Goal: Information Seeking & Learning: Compare options

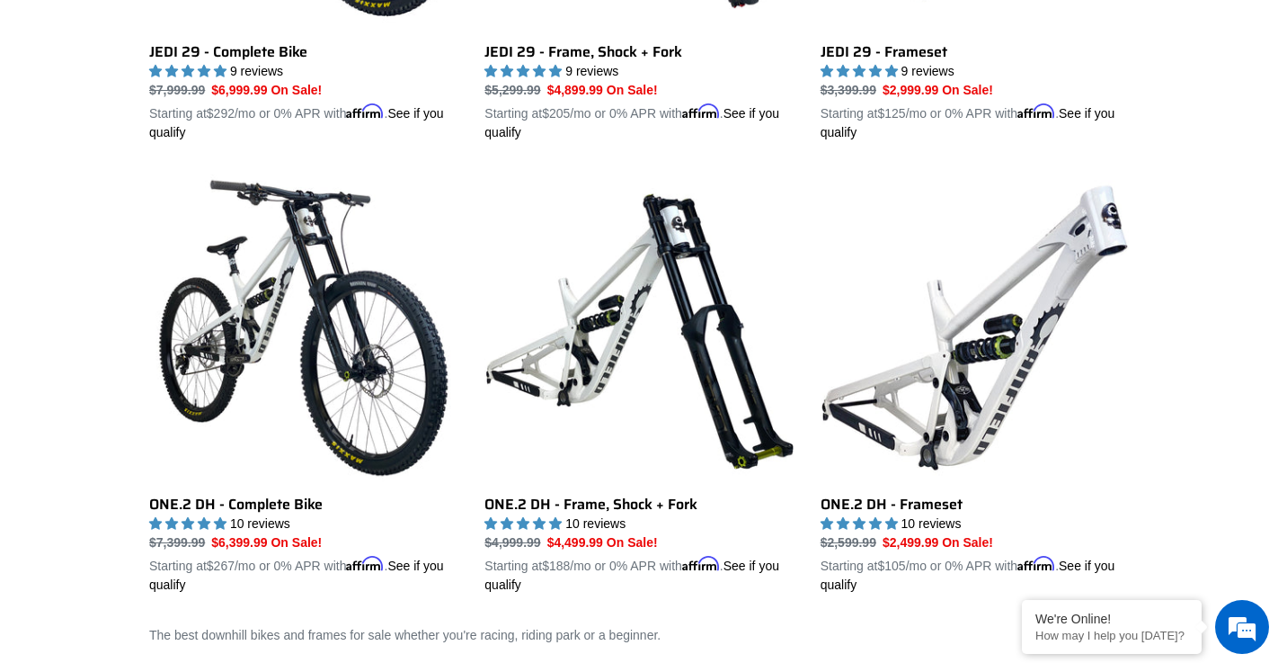
scroll to position [548, 0]
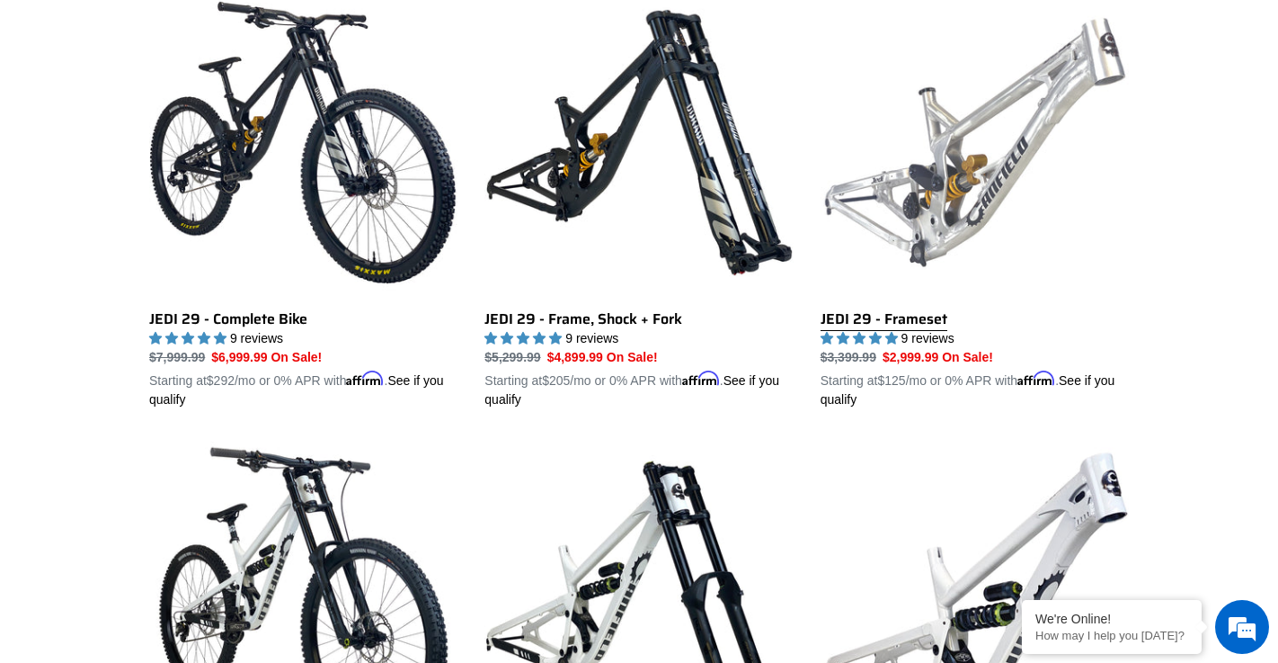
click at [997, 183] on link "JEDI 29 - Frameset" at bounding box center [975, 198] width 308 height 421
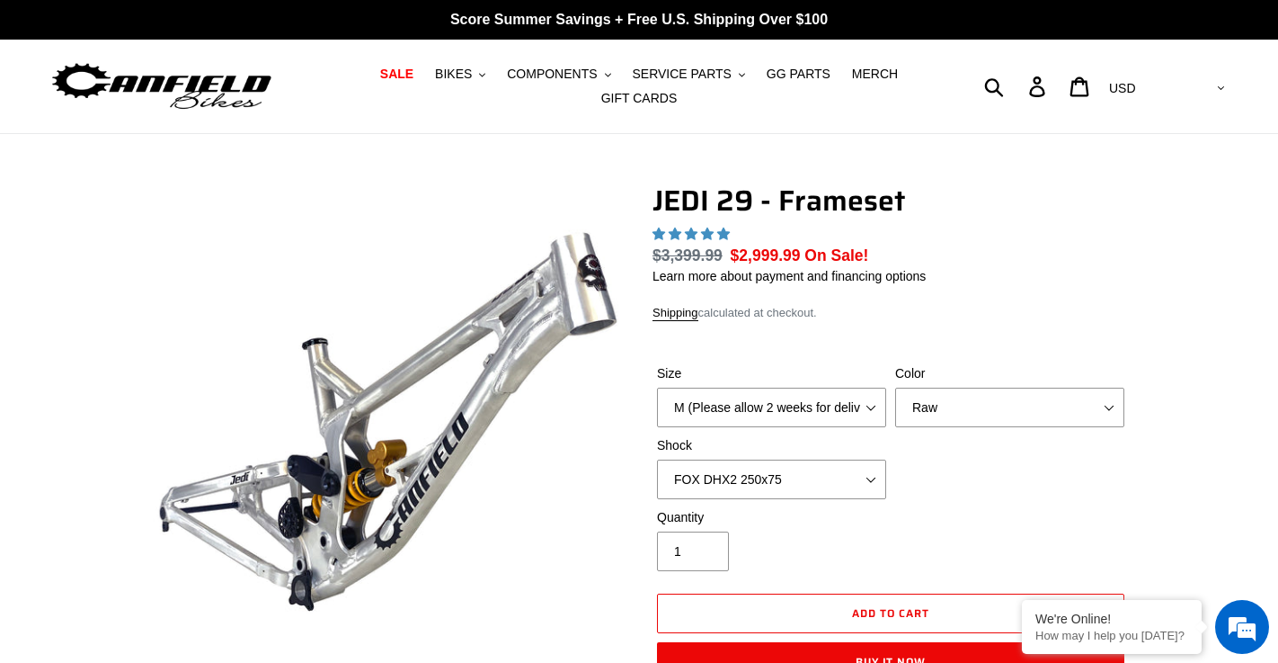
scroll to position [202, 0]
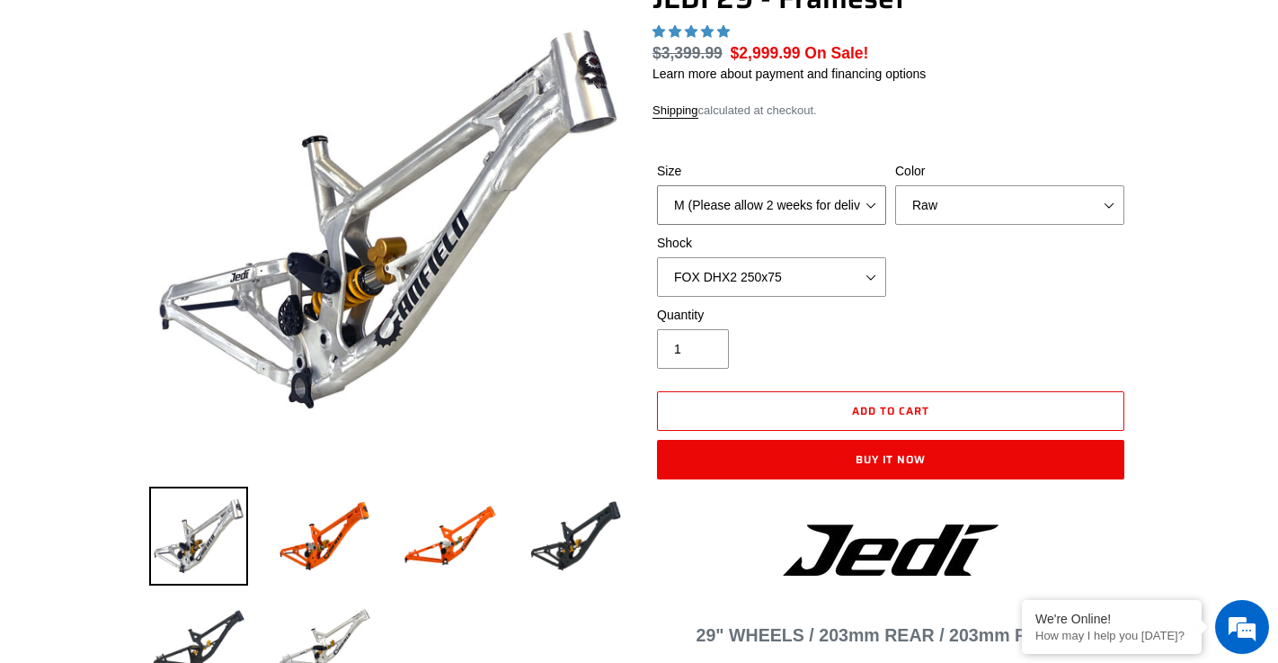
click at [788, 209] on select "M (Please allow 2 weeks for delivery) L (Please allow 2 weeks for delivery) XL" at bounding box center [771, 205] width 229 height 40
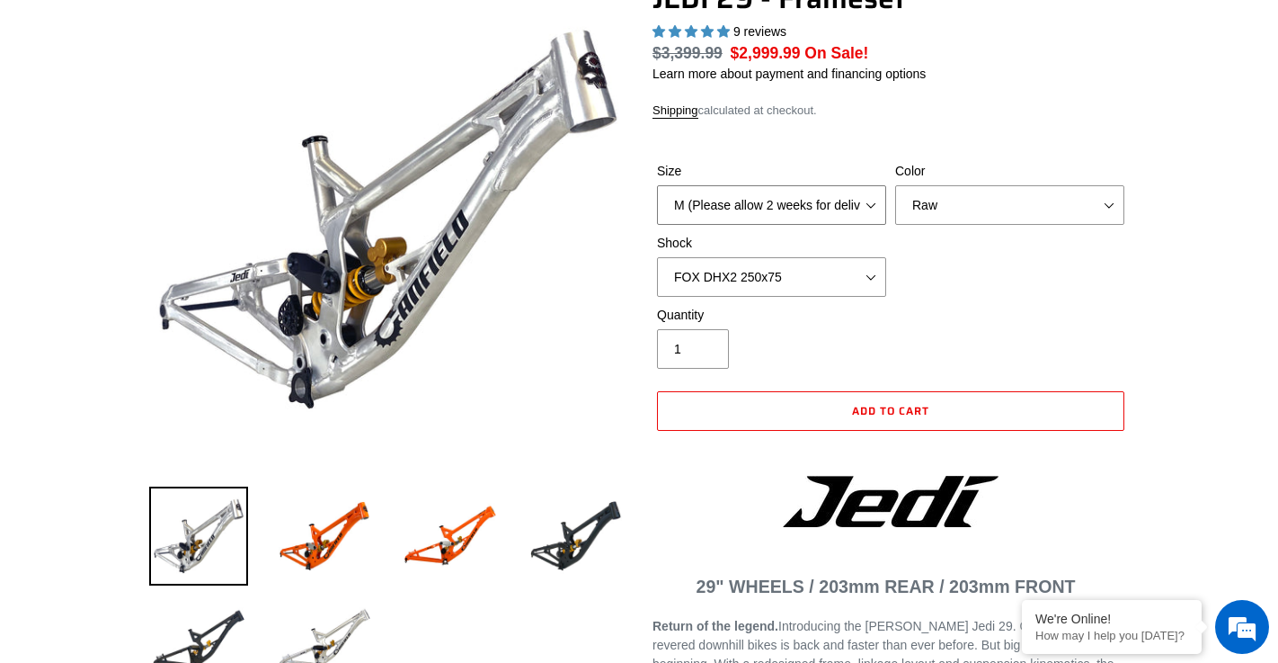
select select "L (Please allow 2 weeks for delivery)"
click at [657, 185] on select "M (Please allow 2 weeks for delivery) L (Please allow 2 weeks for delivery) XL" at bounding box center [771, 205] width 229 height 40
select select "highest-rating"
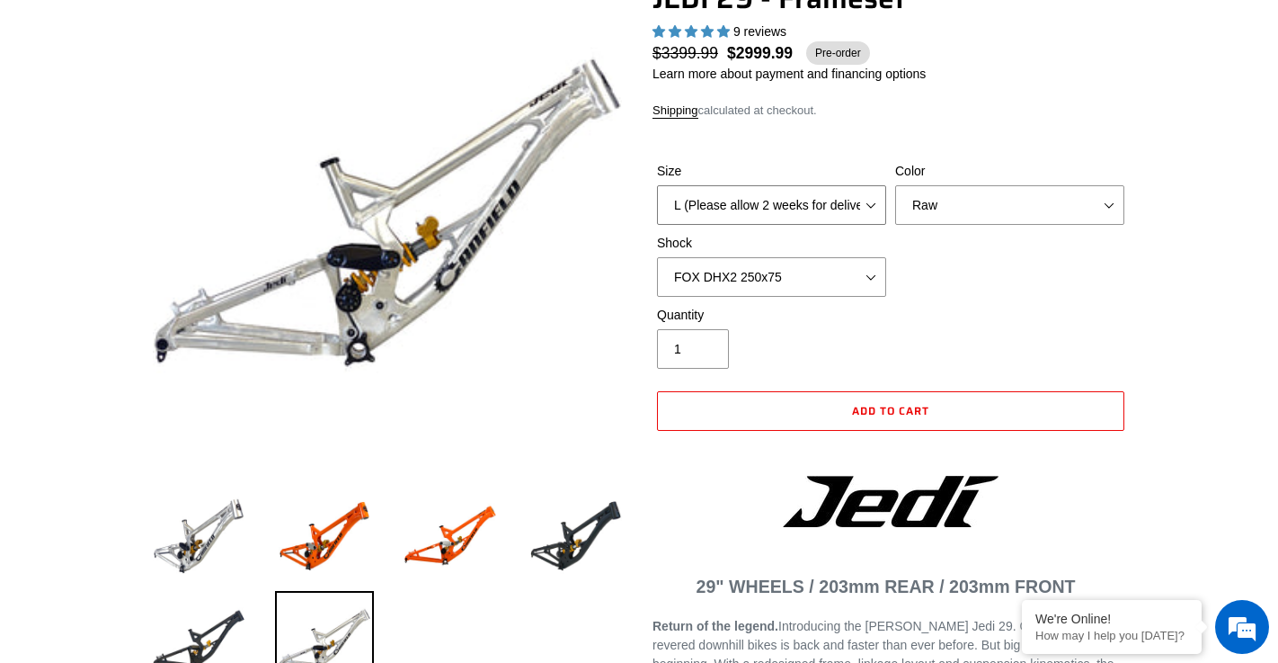
scroll to position [0, 0]
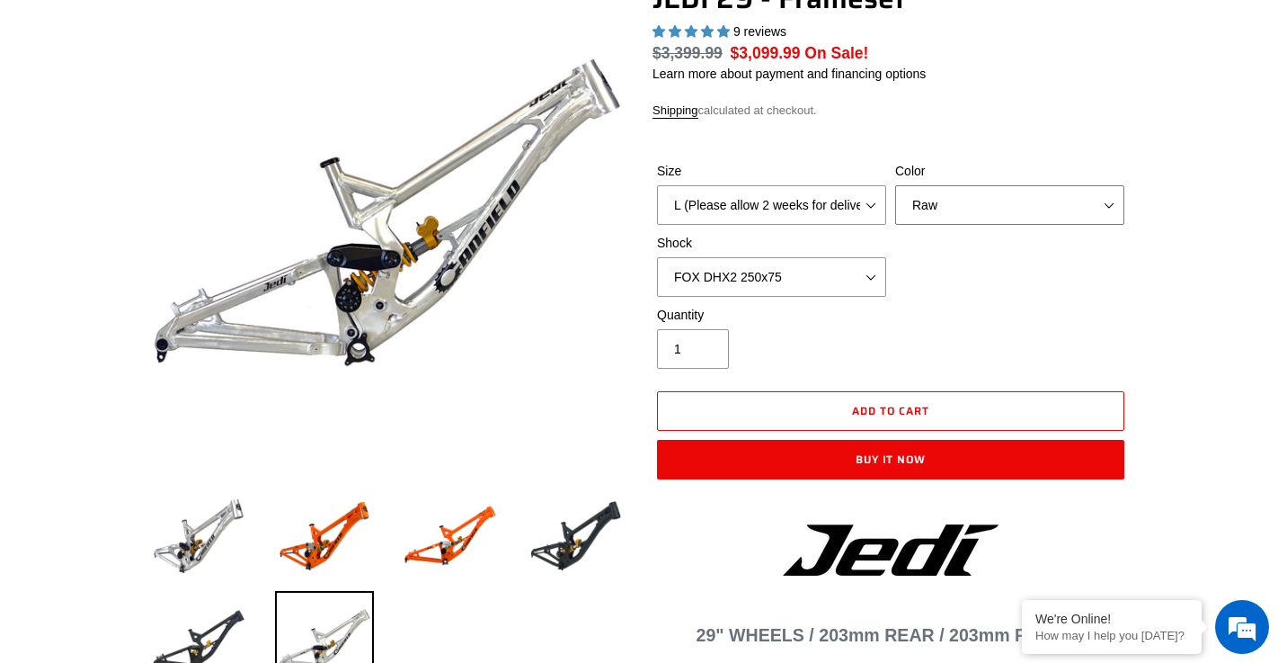
click at [970, 207] on select "Orange Raw Stealth Black" at bounding box center [1009, 205] width 229 height 40
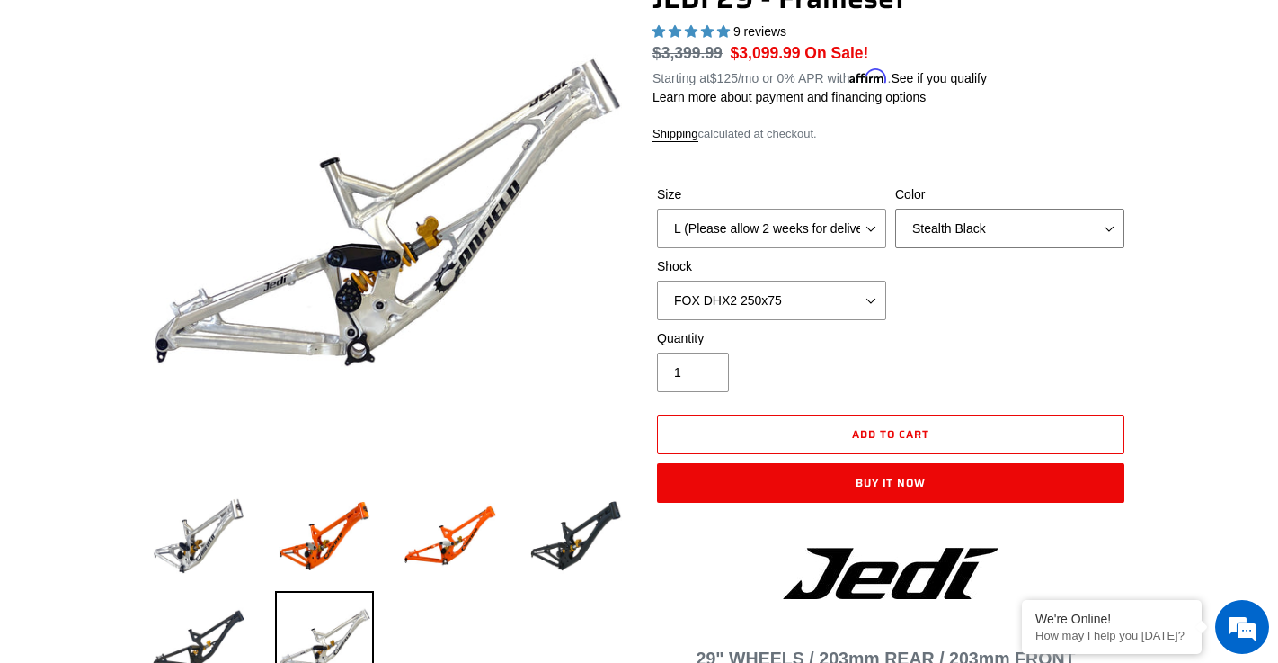
click at [895, 209] on select "Orange Raw Stealth Black" at bounding box center [1009, 229] width 229 height 40
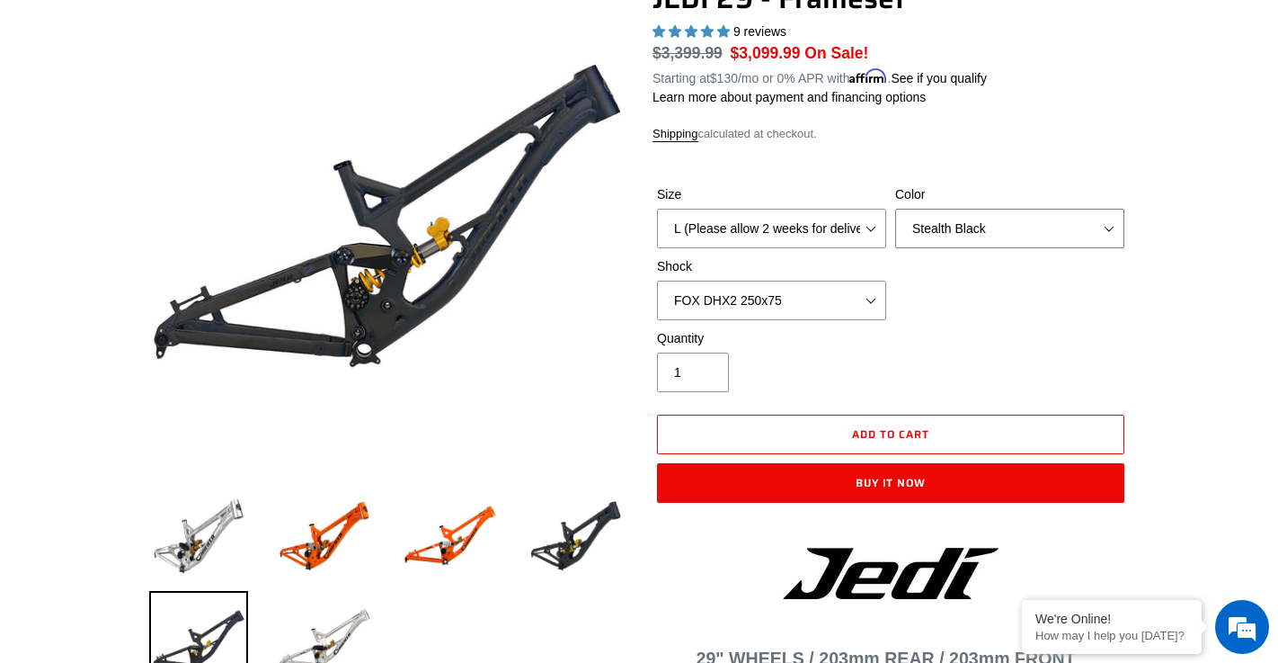
click at [963, 218] on select "Orange Raw Stealth Black" at bounding box center [1009, 229] width 229 height 40
click at [895, 209] on select "Orange Raw Stealth Black" at bounding box center [1009, 229] width 229 height 40
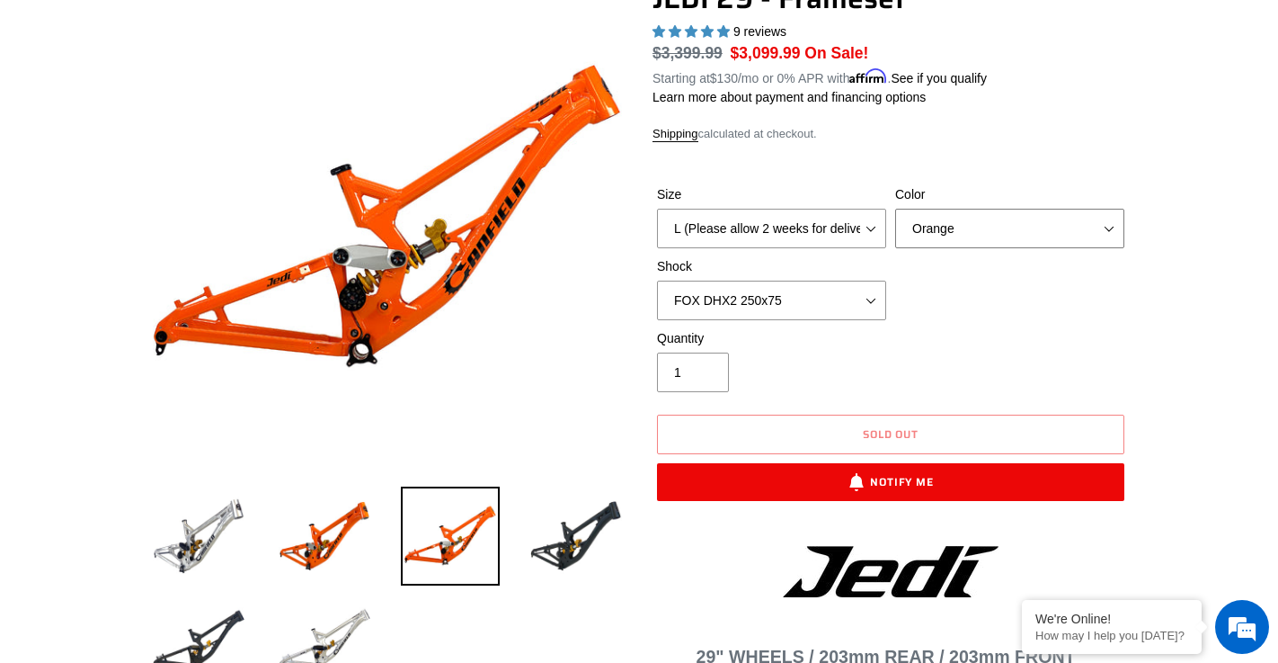
click at [963, 209] on select "Orange Raw Stealth Black" at bounding box center [1009, 229] width 229 height 40
select select "Raw"
click at [895, 209] on select "Orange Raw Stealth Black" at bounding box center [1009, 229] width 229 height 40
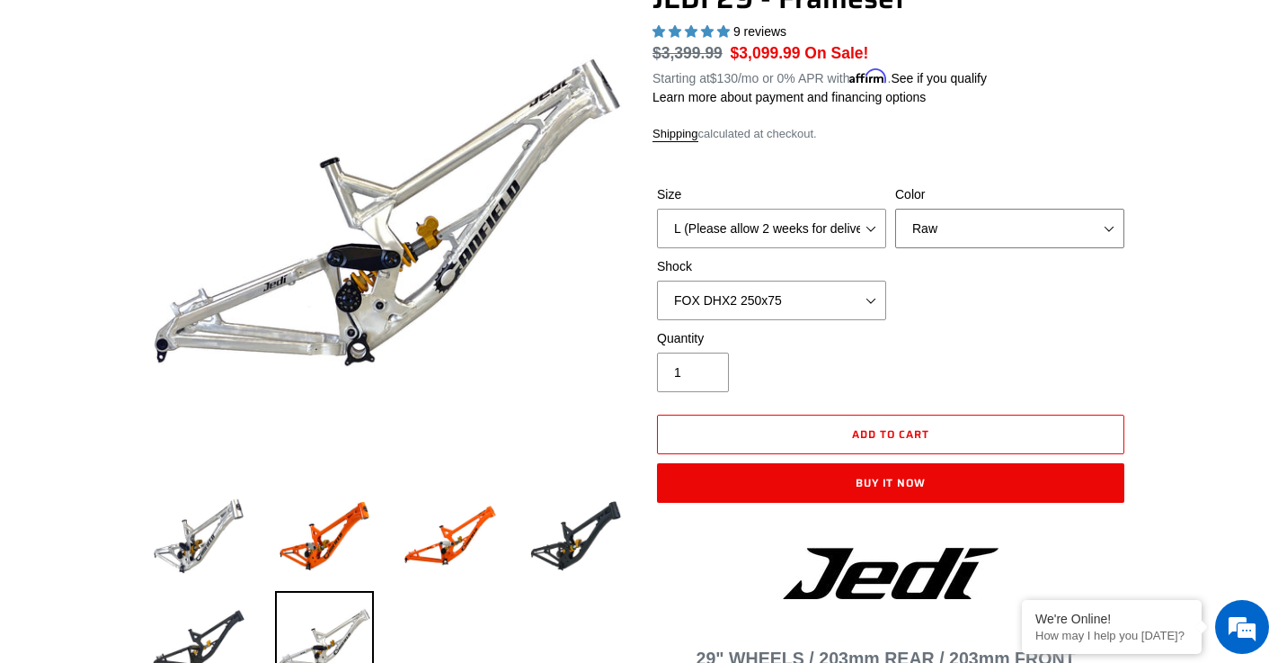
scroll to position [305, 0]
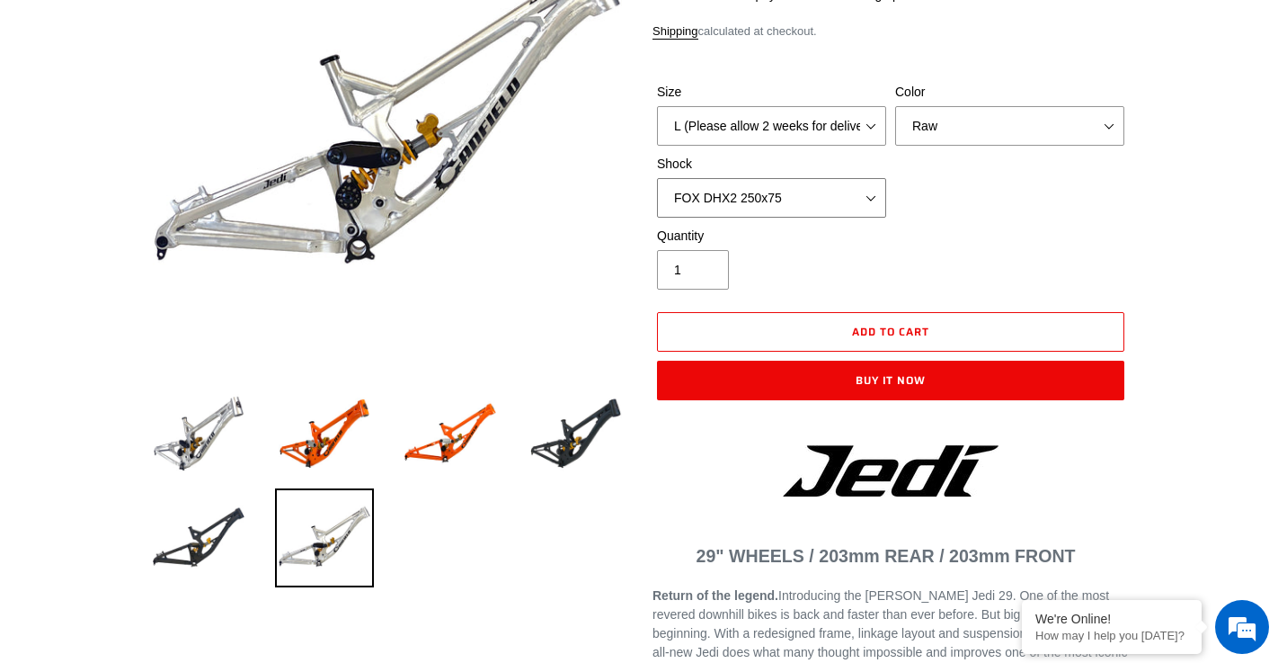
click at [786, 193] on select "No Shock FOX DHX2 250x75 RockShox Vivid Ultimate DH 250x75 EXT e-Storia LOX V3" at bounding box center [771, 198] width 229 height 40
click at [657, 178] on select "No Shock FOX DHX2 250x75 RockShox Vivid Ultimate DH 250x75 EXT e-Storia LOX V3" at bounding box center [771, 198] width 229 height 40
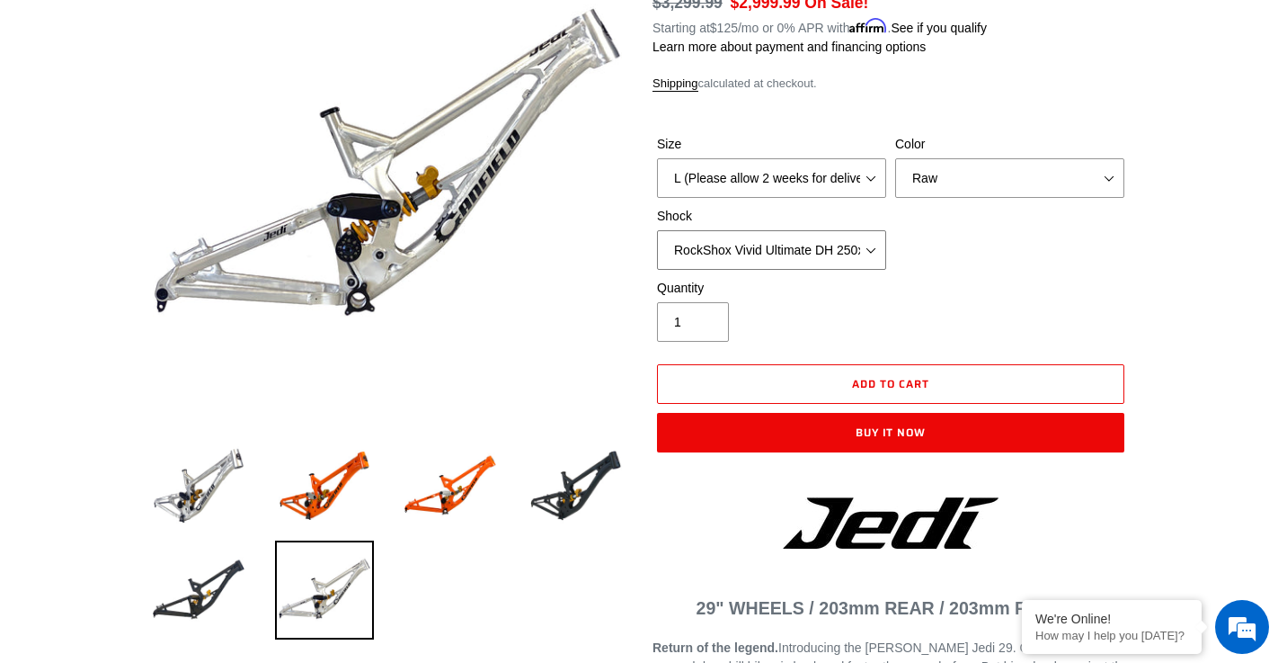
scroll to position [226, 0]
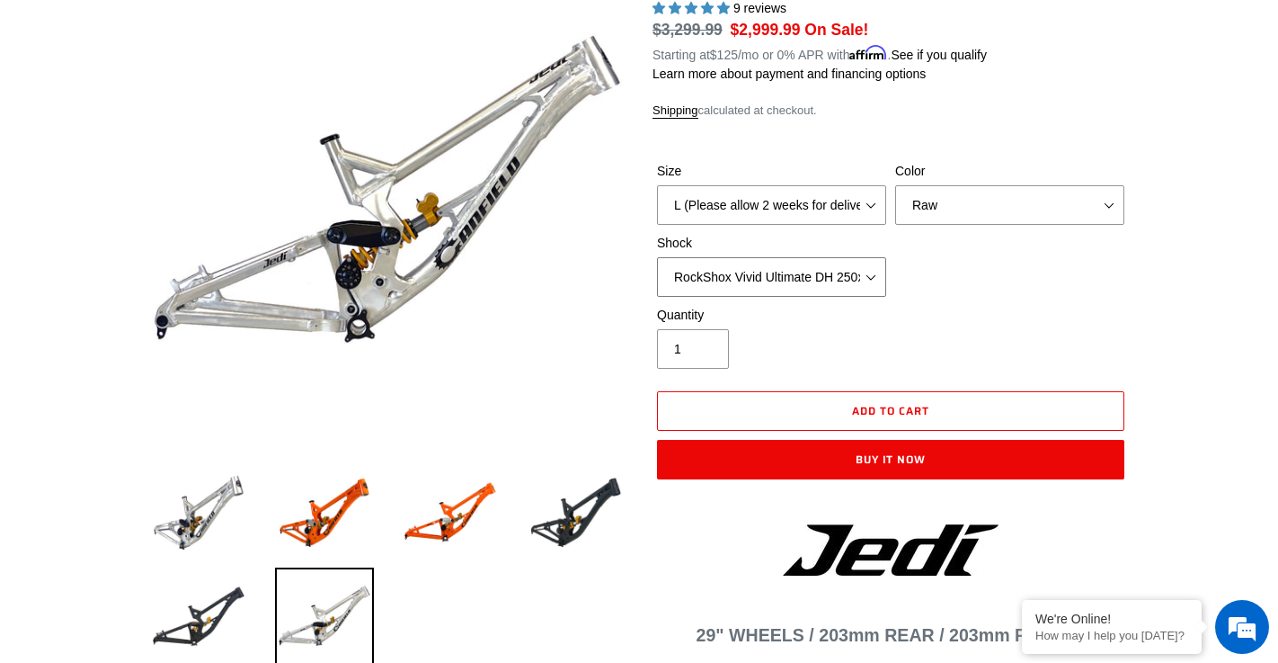
click at [763, 277] on select "No Shock FOX DHX2 250x75 RockShox Vivid Ultimate DH 250x75 EXT e-Storia LOX V3" at bounding box center [771, 277] width 229 height 40
click at [657, 257] on select "No Shock FOX DHX2 250x75 RockShox Vivid Ultimate DH 250x75 EXT e-Storia LOX V3" at bounding box center [771, 277] width 229 height 40
click at [762, 268] on select "No Shock FOX DHX2 250x75 RockShox Vivid Ultimate DH 250x75 EXT e-Storia LOX V3" at bounding box center [771, 277] width 229 height 40
select select "RockShox Vivid Ultimate DH 250x75"
click at [657, 257] on select "No Shock FOX DHX2 250x75 RockShox Vivid Ultimate DH 250x75 EXT e-Storia LOX V3" at bounding box center [771, 277] width 229 height 40
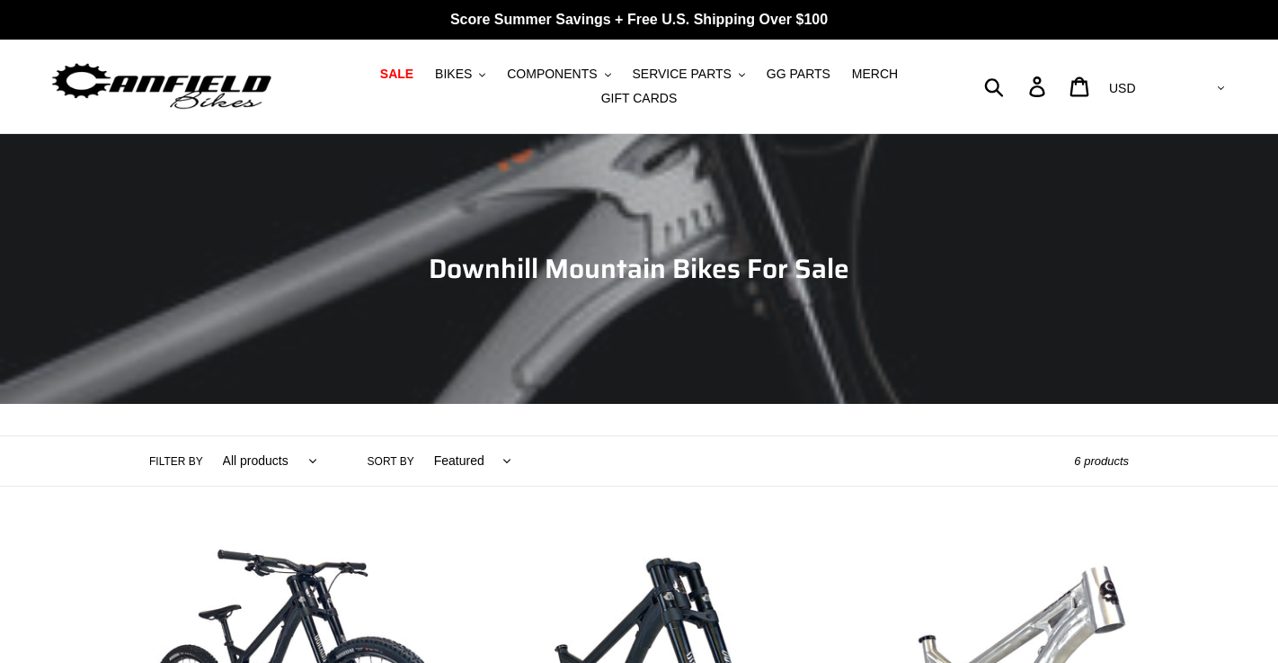
scroll to position [792, 0]
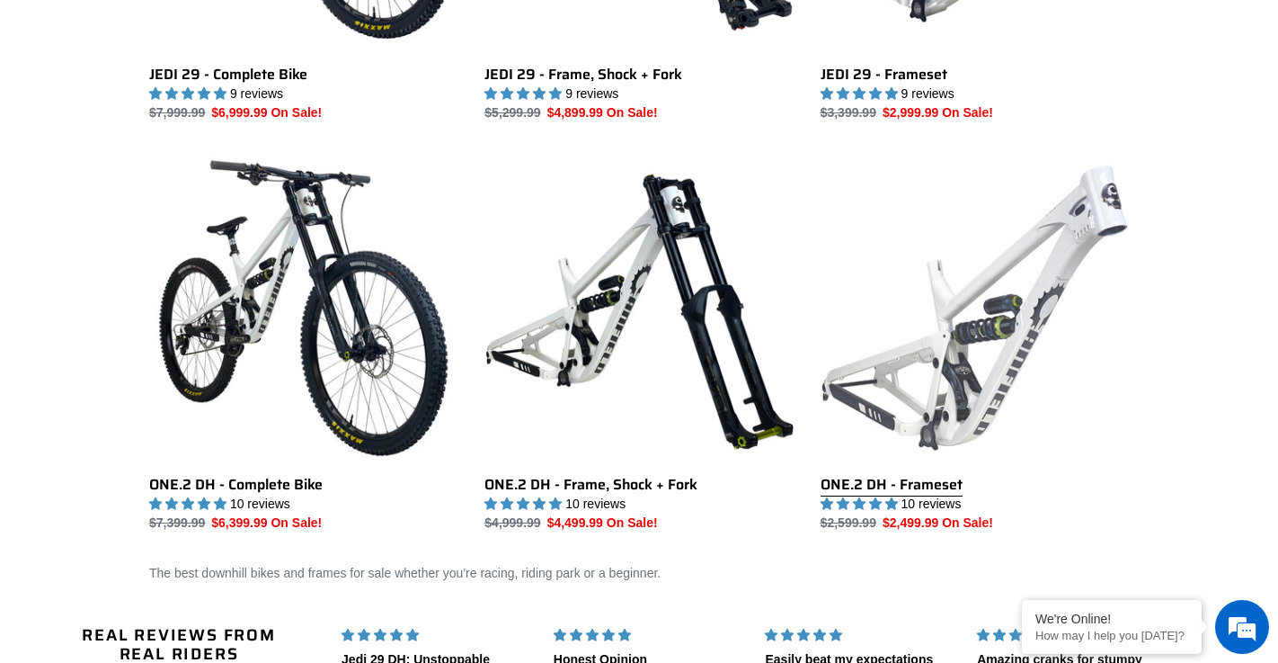
click at [944, 316] on link "ONE.2 DH - Frameset" at bounding box center [975, 343] width 308 height 379
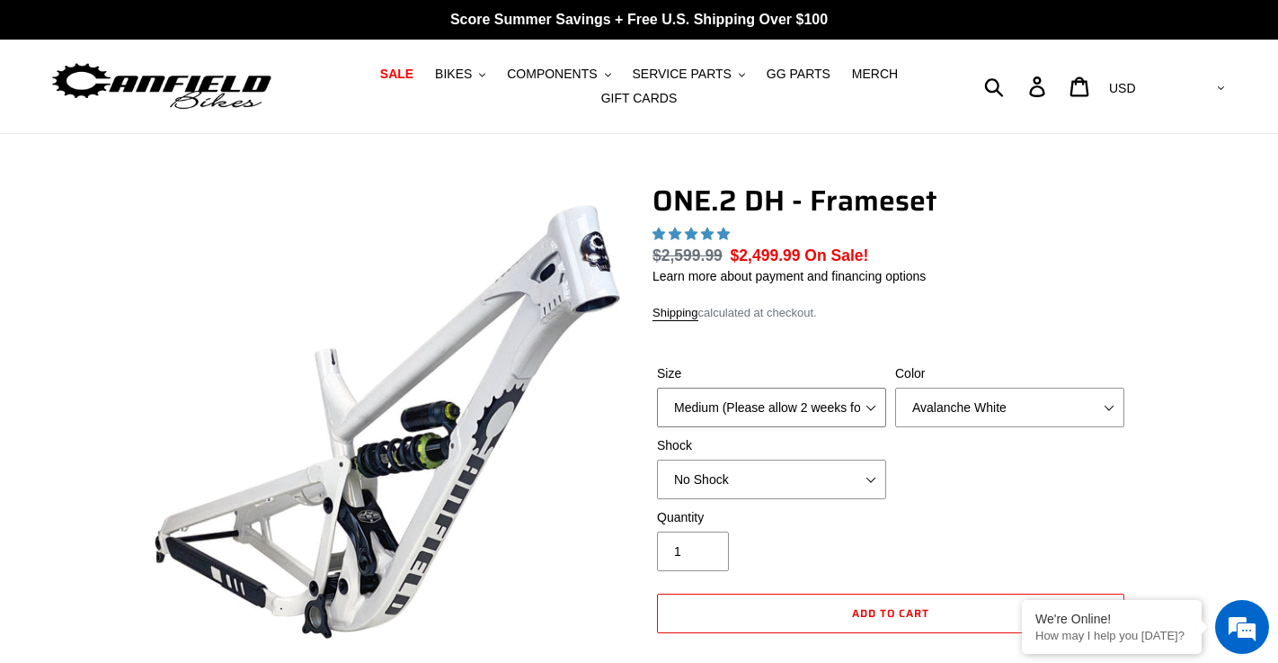
click at [810, 388] on select "Medium (Please allow 2 weeks for delivery) Large (Sold Out)" at bounding box center [771, 408] width 229 height 40
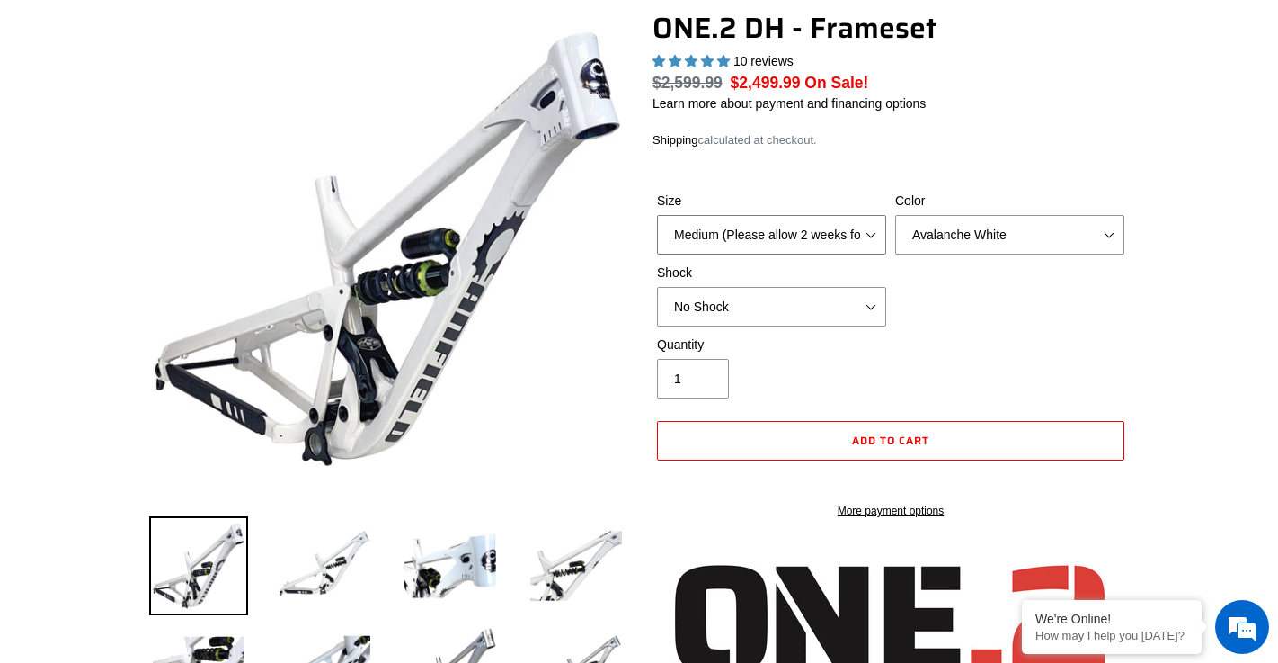
select select "Large (Sold Out)"
click at [657, 215] on select "Medium (Please allow 2 weeks for delivery) Large (Sold Out)" at bounding box center [771, 235] width 229 height 40
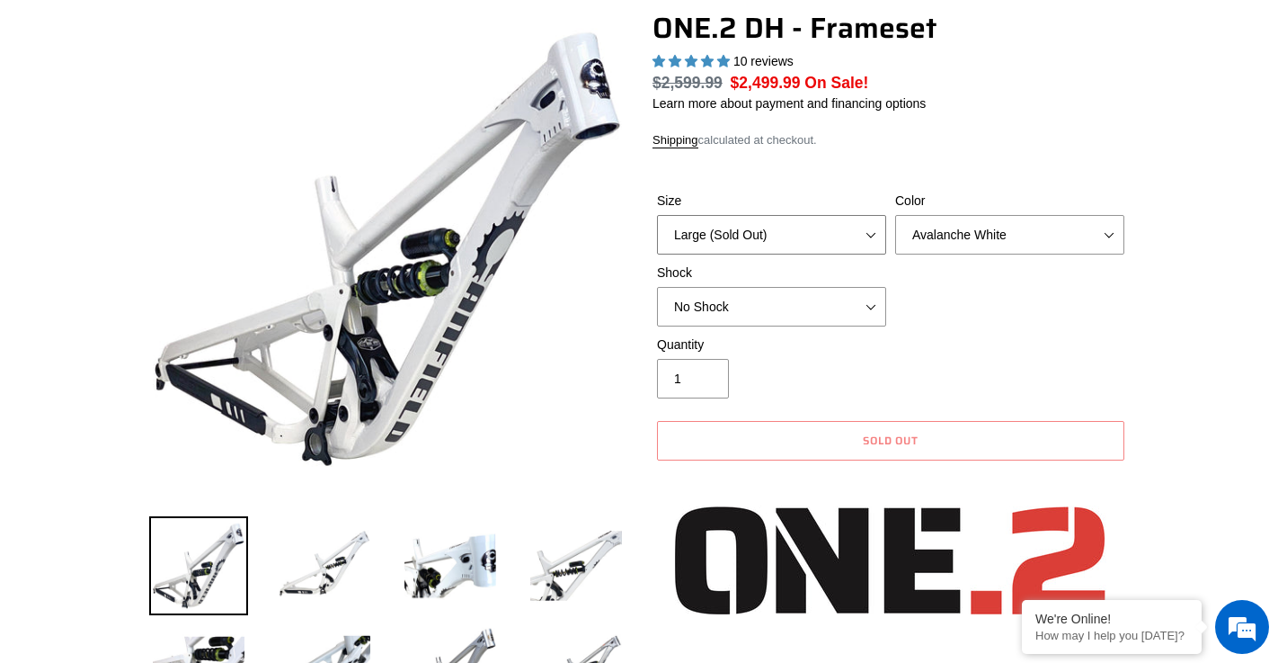
select select "highest-rating"
click at [951, 235] on select "Avalanche White Bentonite Grey" at bounding box center [1009, 235] width 229 height 40
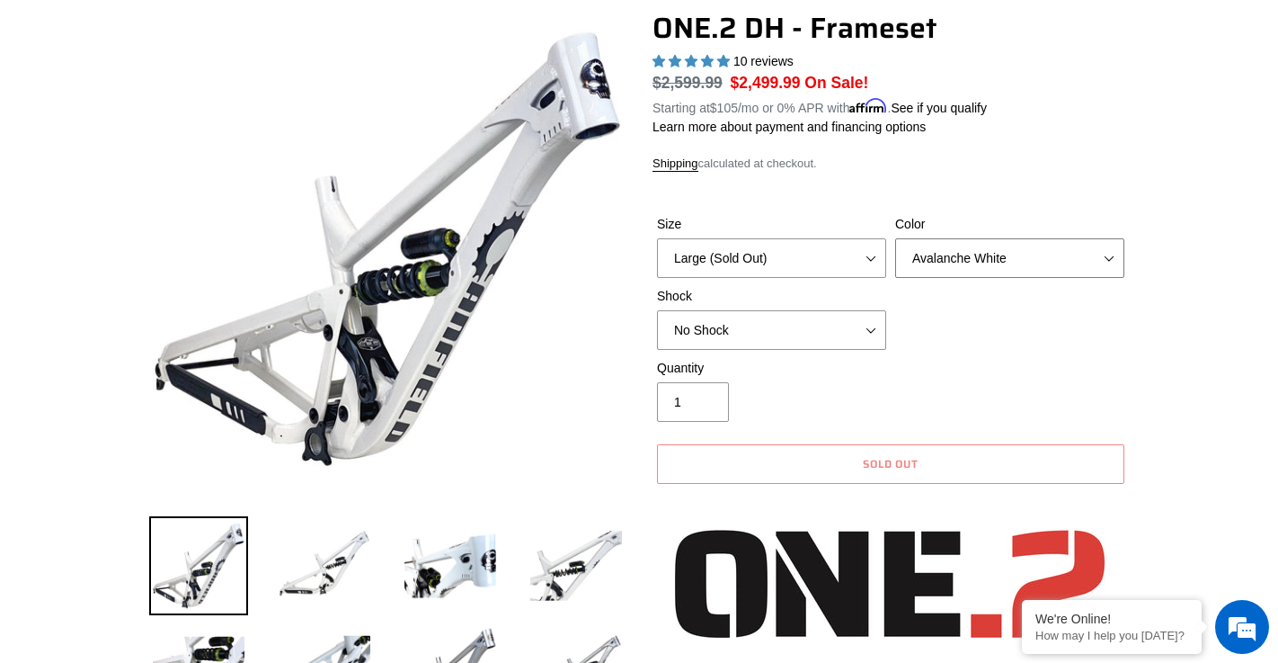
select select "Bentonite Grey"
click at [895, 238] on select "Avalanche White Bentonite Grey" at bounding box center [1009, 258] width 229 height 40
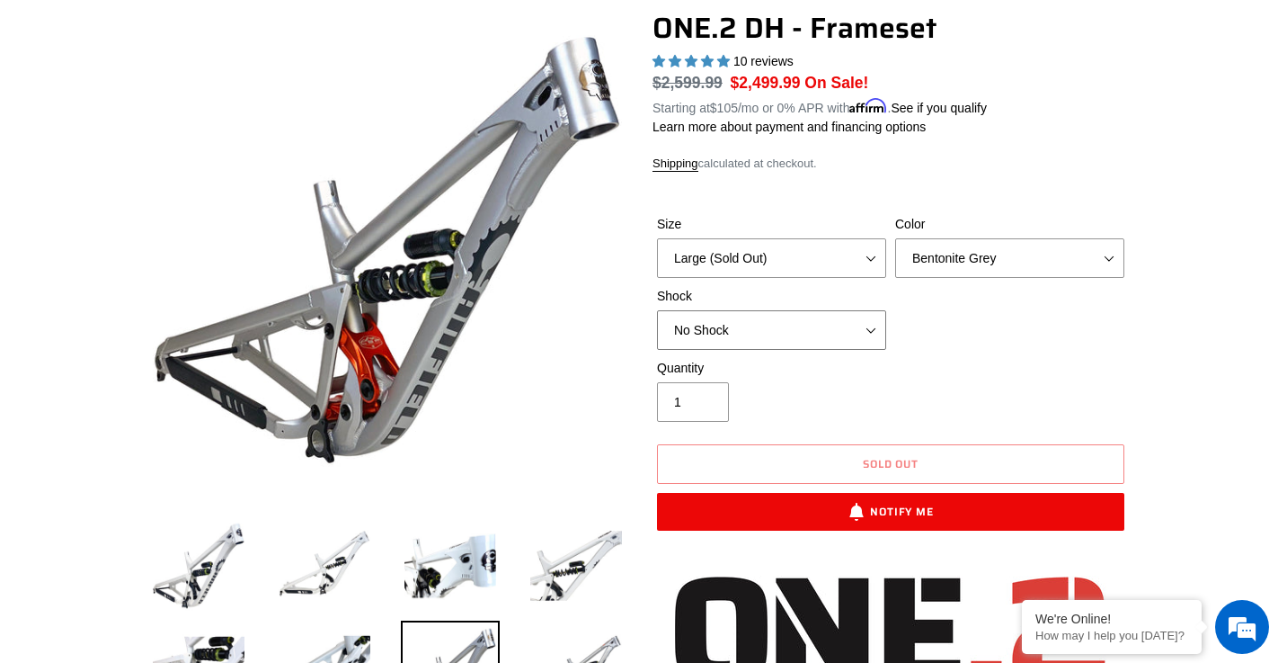
click at [789, 322] on select "No Shock Fox DHX2 Coil RockShox Vivid Coil EXT Storia LOK V3 (Custom Order)" at bounding box center [771, 330] width 229 height 40
click at [657, 310] on select "No Shock Fox DHX2 Coil RockShox Vivid Coil EXT Storia LOK V3 (Custom Order)" at bounding box center [771, 330] width 229 height 40
click at [789, 322] on select "No Shock Fox DHX2 Coil RockShox Vivid Coil EXT Storia LOK V3 (Custom Order)" at bounding box center [771, 330] width 229 height 40
click at [657, 310] on select "No Shock Fox DHX2 Coil RockShox Vivid Coil EXT Storia LOK V3 (Custom Order)" at bounding box center [771, 330] width 229 height 40
click at [778, 328] on select "No Shock Fox DHX2 Coil RockShox Vivid Coil EXT Storia LOK V3 (Custom Order)" at bounding box center [771, 330] width 229 height 40
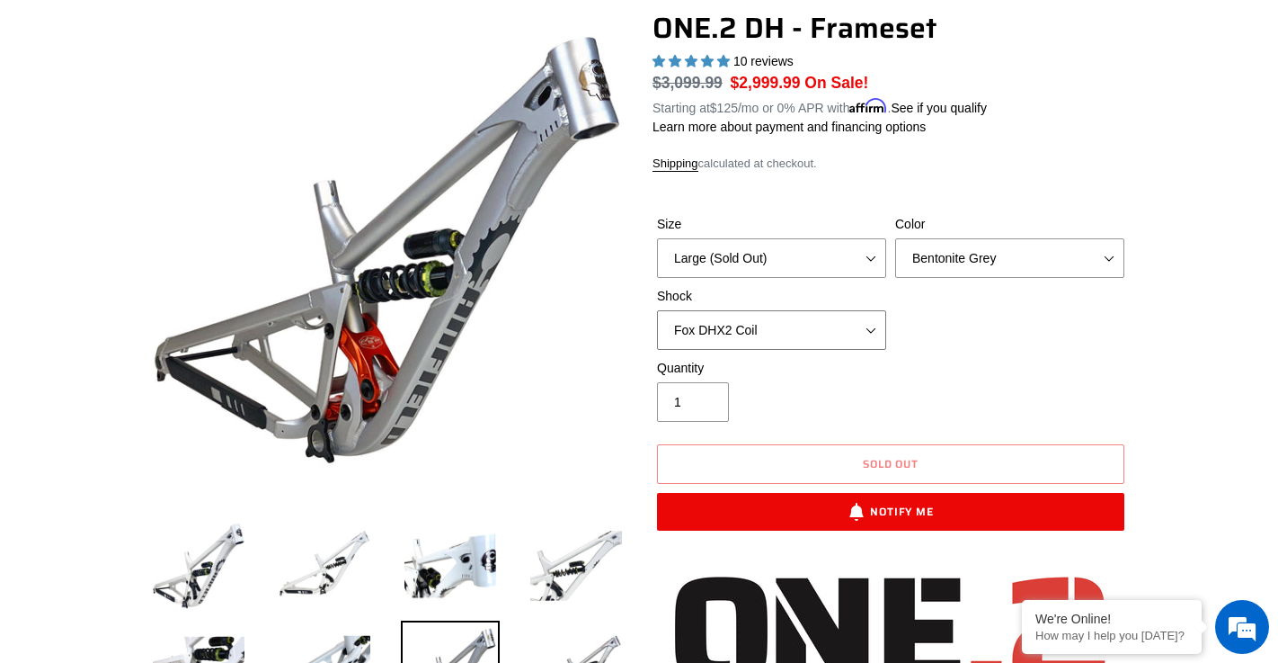
click at [657, 310] on select "No Shock Fox DHX2 Coil RockShox Vivid Coil EXT Storia LOK V3 (Custom Order)" at bounding box center [771, 330] width 229 height 40
click at [770, 328] on select "No Shock Fox DHX2 Coil RockShox Vivid Coil EXT Storia LOK V3 (Custom Order)" at bounding box center [771, 330] width 229 height 40
select select "No Shock"
click at [657, 310] on select "No Shock Fox DHX2 Coil RockShox Vivid Coil EXT Storia LOK V3 (Custom Order)" at bounding box center [771, 330] width 229 height 40
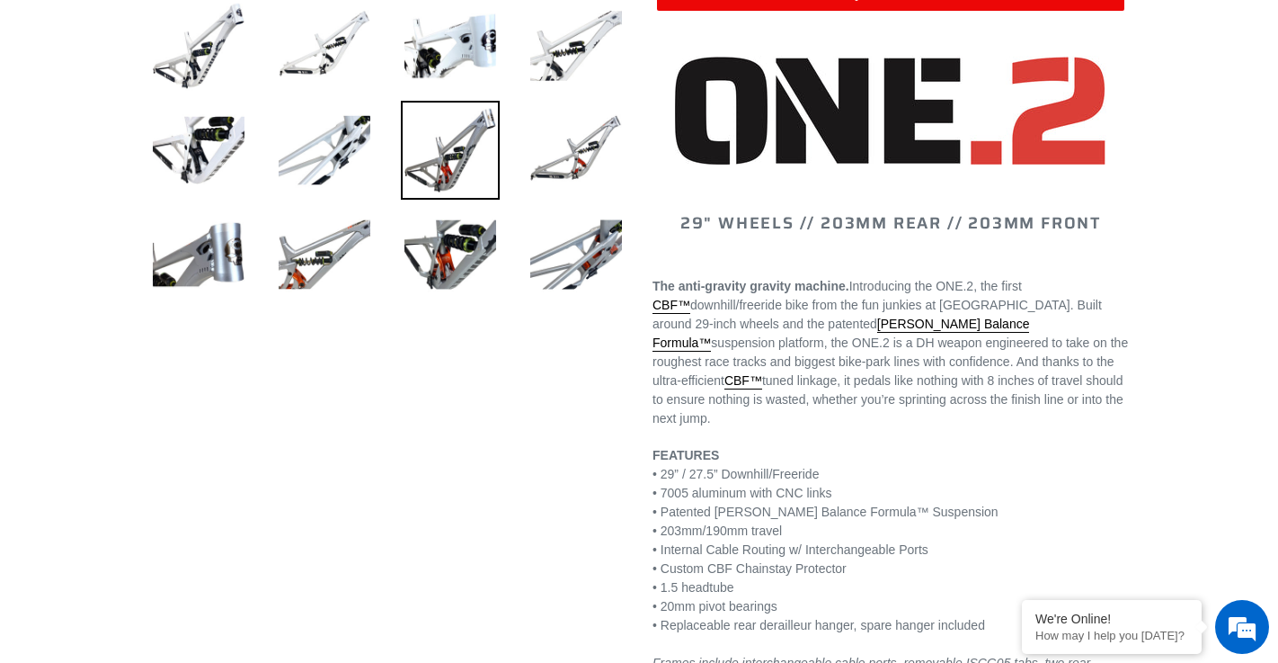
scroll to position [761, 0]
